Goal: Task Accomplishment & Management: Manage account settings

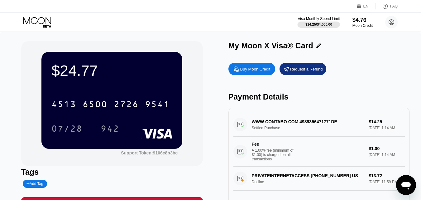
click at [38, 22] on icon at bounding box center [37, 22] width 29 height 11
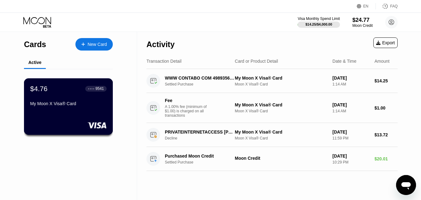
click at [69, 100] on div "$4.76 ● ● ● ● 9541 My Moon X Visa® Card" at bounding box center [68, 97] width 76 height 24
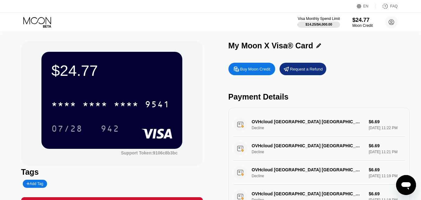
click at [31, 25] on icon at bounding box center [37, 22] width 29 height 11
